Goal: Check status: Check status

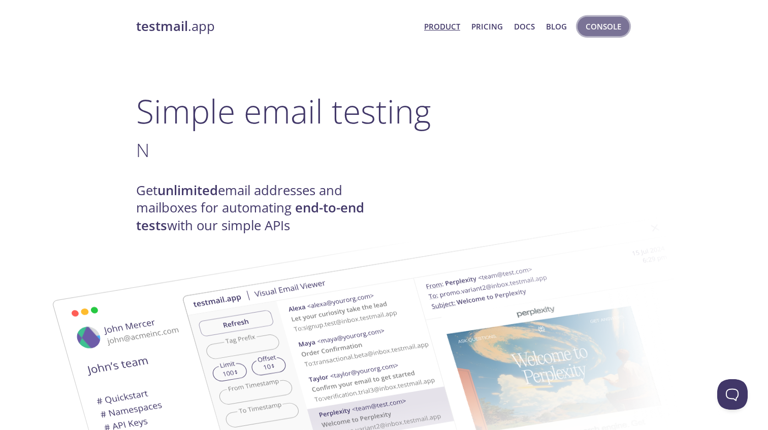
click at [601, 25] on span "Console" at bounding box center [604, 26] width 36 height 13
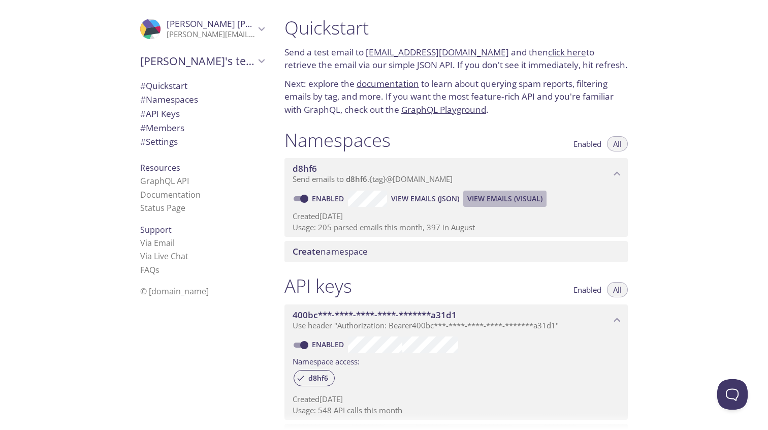
click at [480, 205] on button "View Emails (Visual)" at bounding box center [504, 198] width 83 height 16
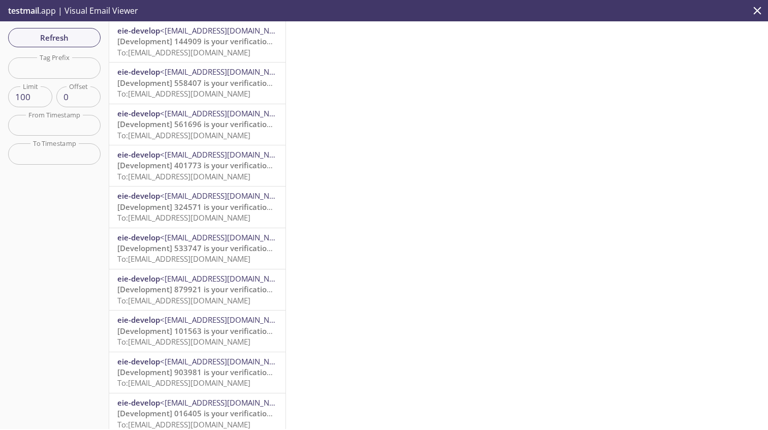
click at [152, 40] on span "[Development] 144909 is your verification code" at bounding box center [204, 41] width 174 height 10
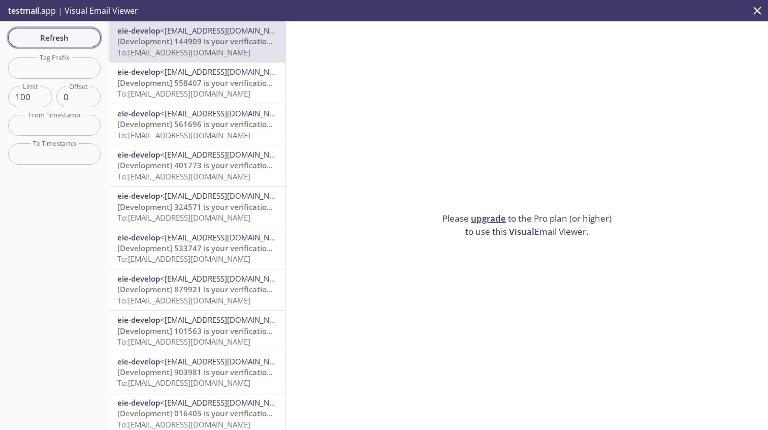
click at [55, 36] on span "Refresh" at bounding box center [54, 37] width 76 height 13
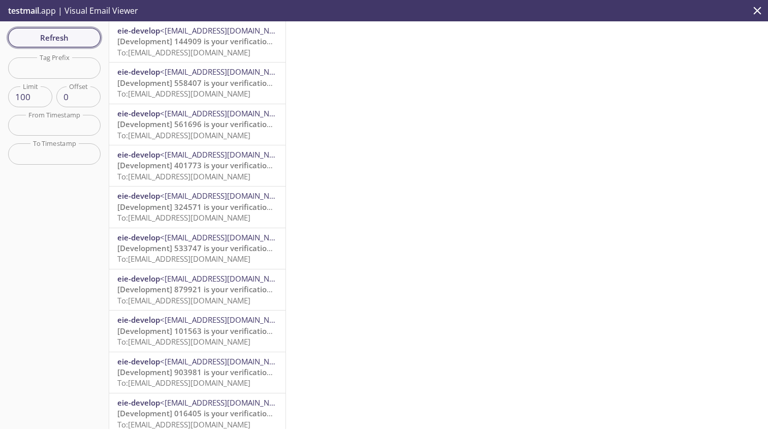
click at [58, 40] on span "Refresh" at bounding box center [54, 37] width 76 height 13
click at [57, 37] on span "Refresh" at bounding box center [54, 37] width 76 height 13
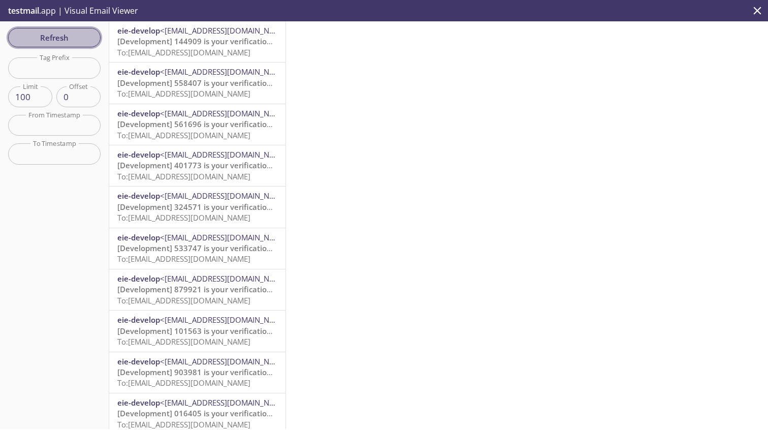
click at [57, 37] on span "Refresh" at bounding box center [54, 37] width 76 height 13
click at [143, 46] on span "[Development] 144909 is your verification code" at bounding box center [204, 41] width 174 height 10
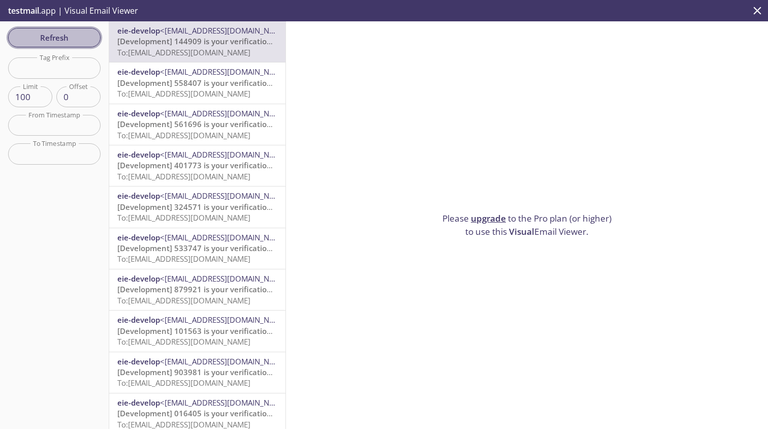
click at [34, 35] on span "Refresh" at bounding box center [54, 37] width 76 height 13
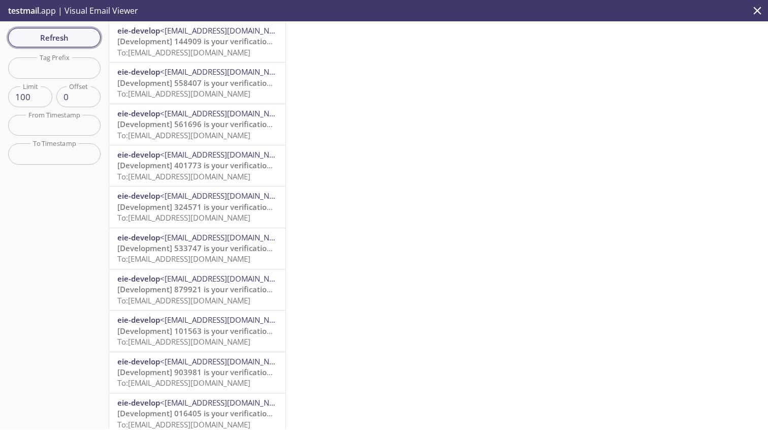
click at [71, 34] on span "Refresh" at bounding box center [54, 37] width 76 height 13
click at [52, 35] on span "Refresh" at bounding box center [54, 37] width 76 height 13
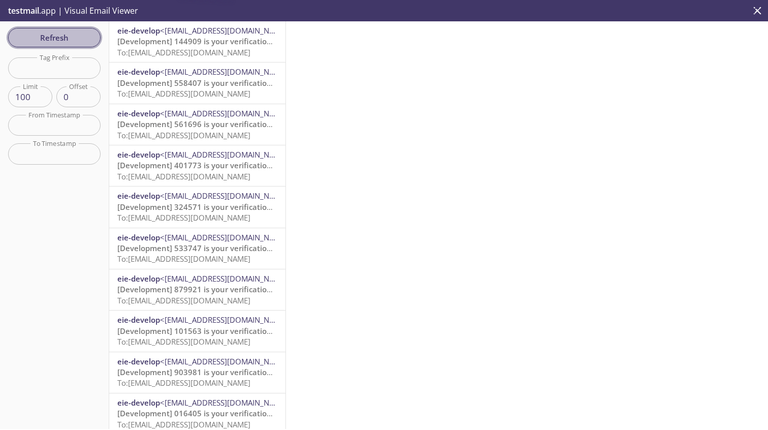
click at [52, 35] on span "Refresh" at bounding box center [54, 37] width 76 height 13
click at [52, 38] on span "Refresh" at bounding box center [54, 37] width 76 height 13
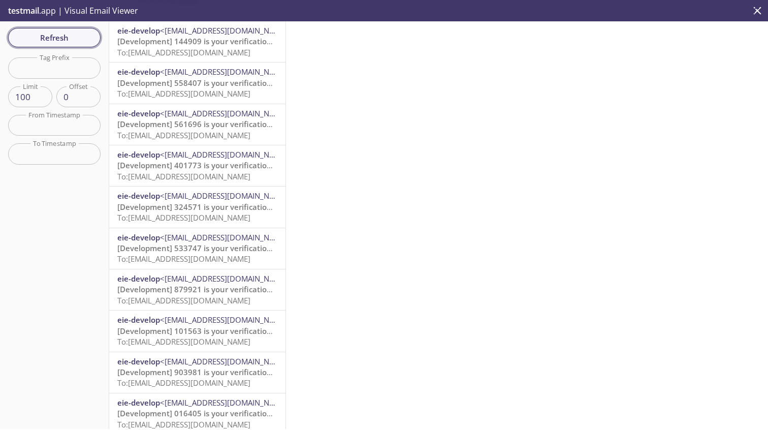
click at [52, 38] on span "Refresh" at bounding box center [54, 37] width 76 height 13
click at [70, 32] on span "Refresh" at bounding box center [54, 37] width 76 height 13
click at [68, 37] on span "Refresh" at bounding box center [54, 37] width 76 height 13
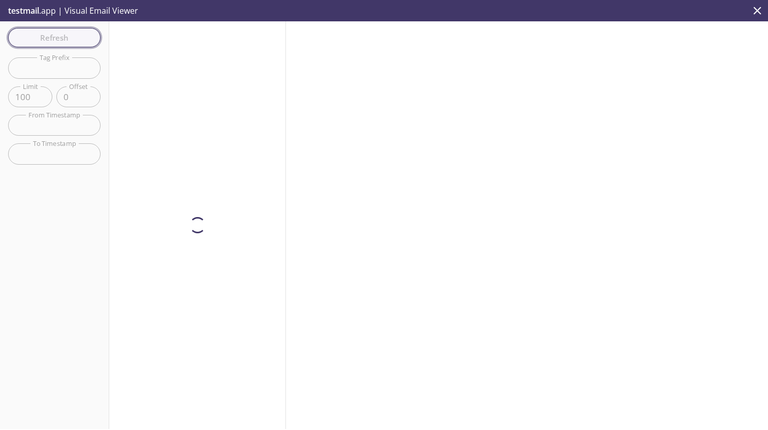
click at [68, 37] on span "Refresh" at bounding box center [54, 37] width 76 height 13
click at [68, 37] on div "Refresh Filters Tag Prefix Tag Prefix Limit 100 Limit Offset 0 Offset From Time…" at bounding box center [54, 224] width 109 height 407
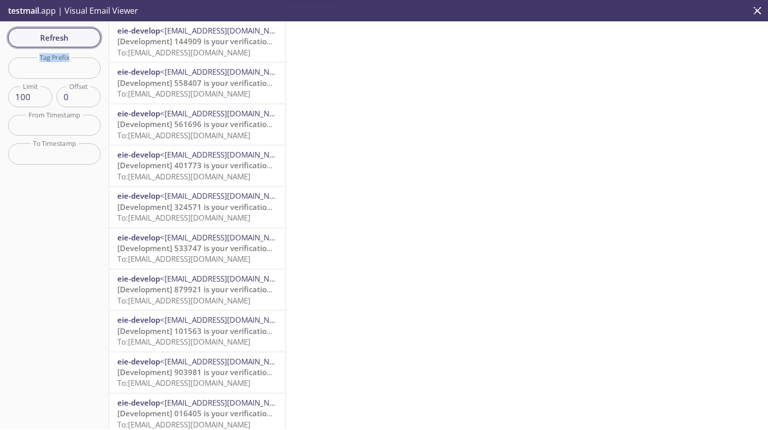
click at [68, 37] on span "Refresh" at bounding box center [54, 37] width 76 height 13
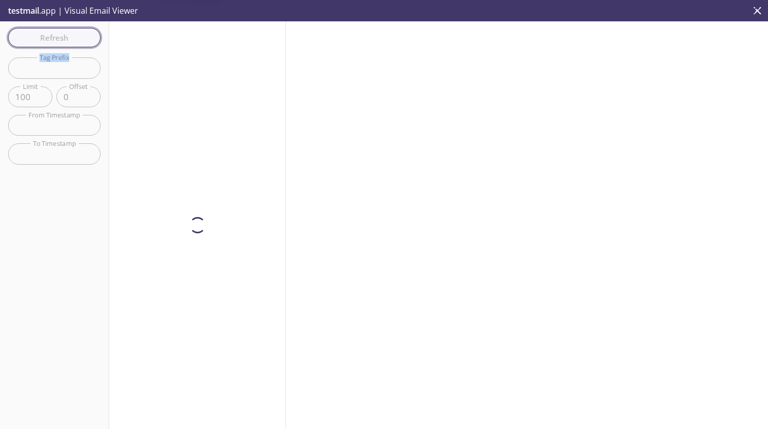
click at [68, 37] on div "Refresh Filters Tag Prefix Tag Prefix Limit 100 Limit Offset 0 Offset From Time…" at bounding box center [54, 224] width 109 height 407
click at [68, 37] on span "Refresh" at bounding box center [54, 37] width 76 height 13
click at [68, 37] on div "Refresh Filters Tag Prefix Tag Prefix Limit 100 Limit Offset 0 Offset From Time…" at bounding box center [54, 224] width 109 height 407
click at [68, 37] on span "Refresh" at bounding box center [54, 37] width 76 height 13
